Goal: Task Accomplishment & Management: Manage account settings

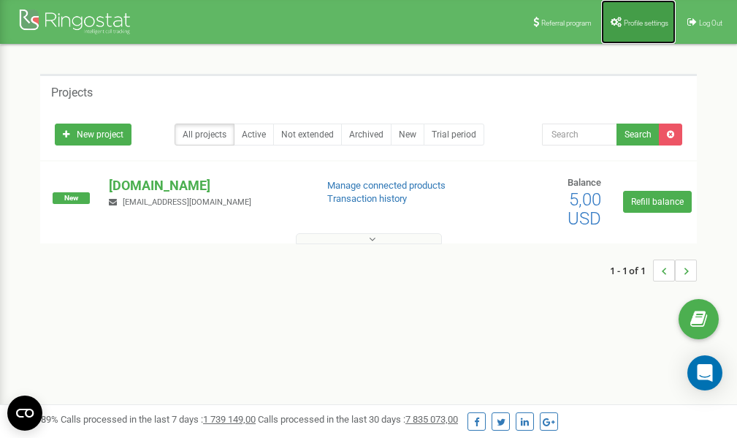
click at [630, 26] on link "Profile settings" at bounding box center [639, 22] width 75 height 44
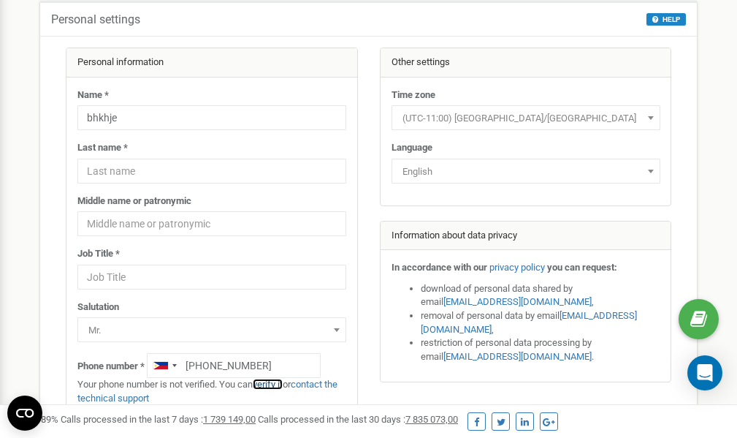
click at [279, 383] on link "verify it" at bounding box center [268, 384] width 30 height 11
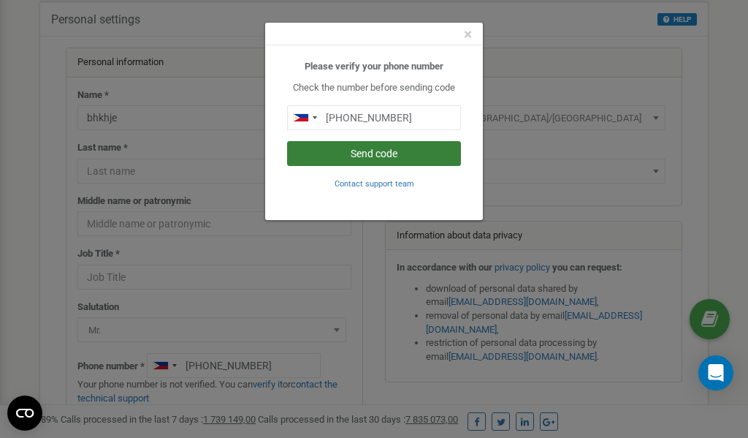
click at [379, 152] on button "Send code" at bounding box center [374, 153] width 174 height 25
